Goal: Task Accomplishment & Management: Manage account settings

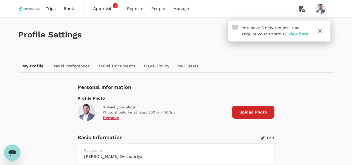
click at [100, 8] on span "Approvals" at bounding box center [106, 9] width 26 height 6
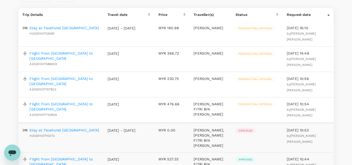
scroll to position [61, 0]
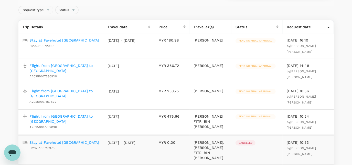
scroll to position [49, 0]
click at [72, 40] on p "Stay at Favehotel [GEOGRAPHIC_DATA]" at bounding box center [64, 39] width 69 height 5
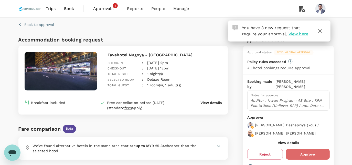
click at [303, 149] on button "Approve" at bounding box center [308, 154] width 44 height 11
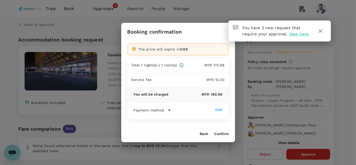
click at [222, 136] on div "Booking confirmation The price will expire in 2:09 Total 1 night(s) x 1 room(s)…" at bounding box center [178, 82] width 114 height 119
click at [224, 133] on button "Confirm" at bounding box center [221, 134] width 14 height 4
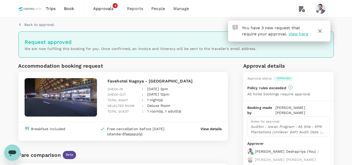
click at [100, 11] on span "Approvals" at bounding box center [106, 9] width 26 height 6
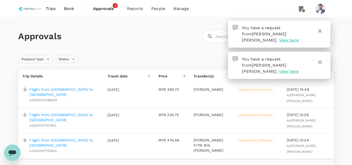
click at [88, 89] on p "Flight from [GEOGRAPHIC_DATA] to [GEOGRAPHIC_DATA]" at bounding box center [65, 92] width 70 height 10
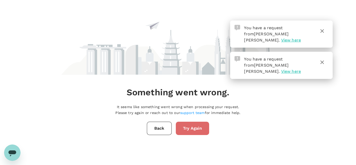
click at [196, 131] on button "Try Again" at bounding box center [192, 128] width 33 height 13
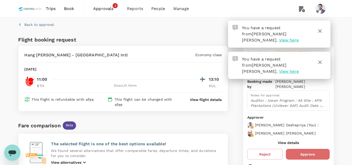
click at [309, 153] on button "Approve" at bounding box center [308, 154] width 44 height 11
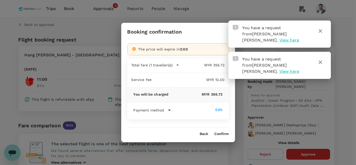
click at [220, 130] on div "Back Confirm" at bounding box center [178, 132] width 114 height 8
click at [221, 132] on button "Confirm" at bounding box center [221, 134] width 14 height 4
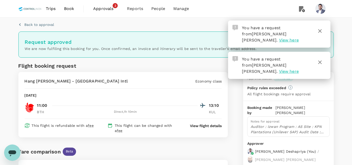
click at [106, 9] on span "Approvals" at bounding box center [106, 9] width 26 height 6
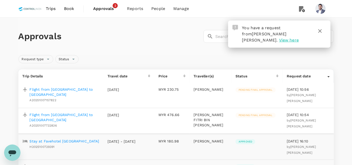
click at [70, 87] on p "Flight from [GEOGRAPHIC_DATA] to [GEOGRAPHIC_DATA]" at bounding box center [65, 92] width 70 height 10
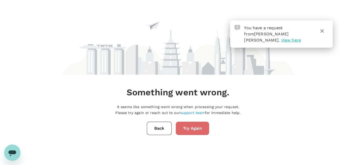
click at [189, 131] on button "Try Again" at bounding box center [192, 128] width 33 height 13
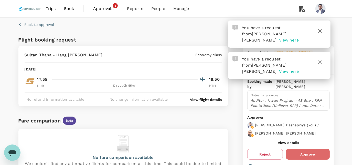
click at [297, 149] on button "Approve" at bounding box center [308, 154] width 44 height 11
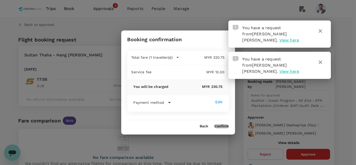
click at [223, 126] on button "Confirm" at bounding box center [221, 126] width 14 height 4
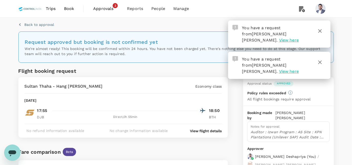
click at [105, 9] on span "Approvals" at bounding box center [106, 9] width 26 height 6
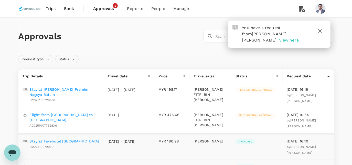
click at [54, 88] on p "Stay at [PERSON_NAME] Premier Nagoya Batam" at bounding box center [65, 92] width 70 height 10
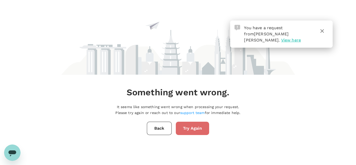
click at [199, 132] on button "Try Again" at bounding box center [192, 128] width 33 height 13
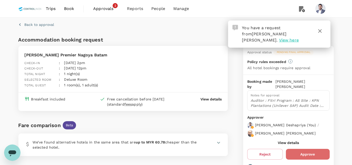
click at [293, 149] on button "Approve" at bounding box center [308, 154] width 44 height 11
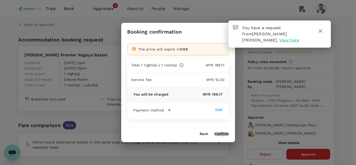
click at [226, 132] on button "Confirm" at bounding box center [221, 134] width 14 height 4
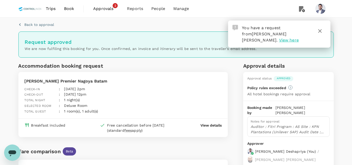
click at [107, 5] on span "Approvals 2" at bounding box center [106, 9] width 26 height 8
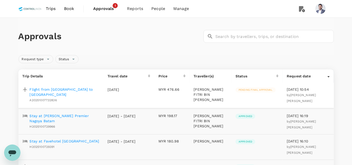
click at [67, 88] on p "Flight from [GEOGRAPHIC_DATA] to [GEOGRAPHIC_DATA]" at bounding box center [65, 92] width 70 height 10
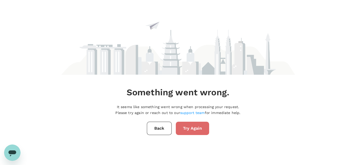
click at [189, 132] on button "Try Again" at bounding box center [192, 128] width 33 height 13
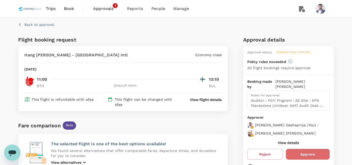
click at [316, 149] on button "Approve" at bounding box center [308, 154] width 44 height 11
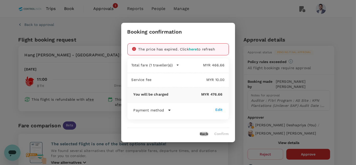
click at [207, 134] on button "Back" at bounding box center [204, 134] width 8 height 4
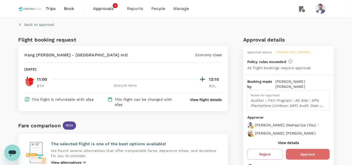
click at [305, 149] on button "Approve" at bounding box center [308, 154] width 44 height 11
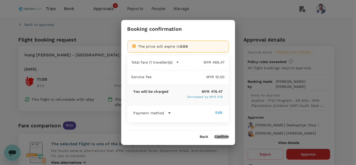
click at [224, 138] on button "Confirm" at bounding box center [221, 137] width 14 height 4
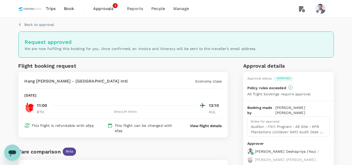
click at [108, 4] on link "Approvals 1" at bounding box center [106, 8] width 34 height 17
